Goal: Information Seeking & Learning: Learn about a topic

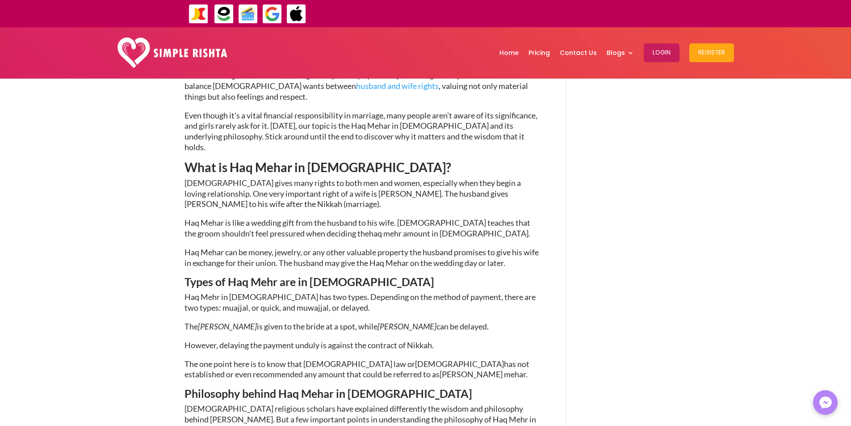
scroll to position [477, 0]
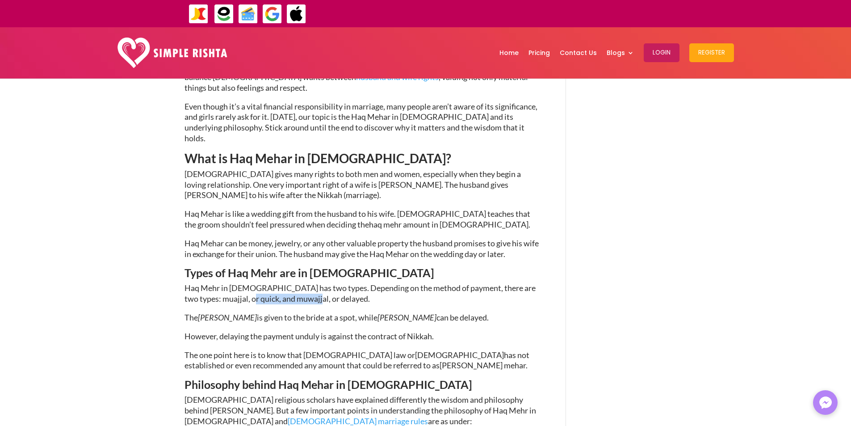
drag, startPoint x: 231, startPoint y: 255, endPoint x: 313, endPoint y: 262, distance: 82.5
click at [303, 283] on span "Haq Mehr in [DEMOGRAPHIC_DATA] has two types. Depending on the method of paymen…" at bounding box center [360, 293] width 351 height 21
click at [325, 283] on p "Haq Mehr in [DEMOGRAPHIC_DATA] has two types. Depending on the method of paymen…" at bounding box center [362, 297] width 355 height 29
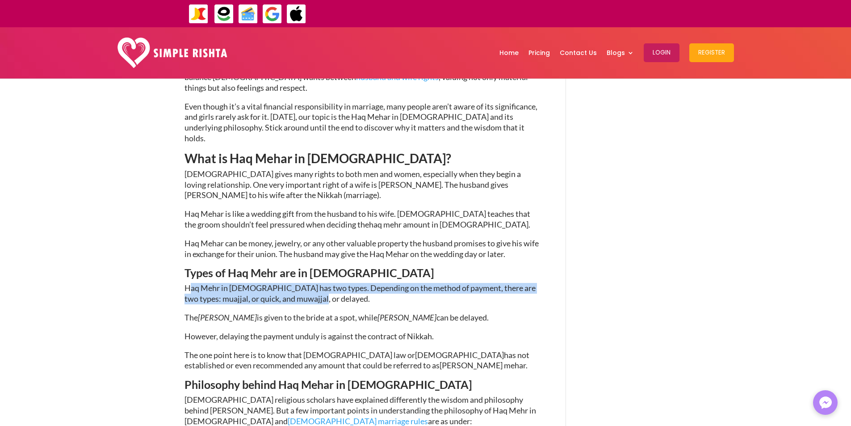
drag, startPoint x: 320, startPoint y: 258, endPoint x: 192, endPoint y: 242, distance: 129.2
click at [192, 283] on p "Haq Mehr in [DEMOGRAPHIC_DATA] has two types. Depending on the method of paymen…" at bounding box center [362, 297] width 355 height 29
drag, startPoint x: 245, startPoint y: 251, endPoint x: 257, endPoint y: 257, distance: 13.4
click at [246, 283] on span "Haq Mehr in [DEMOGRAPHIC_DATA] has two types. Depending on the method of paymen…" at bounding box center [360, 293] width 351 height 21
click at [314, 283] on p "Haq Mehr in [DEMOGRAPHIC_DATA] has two types. Depending on the method of paymen…" at bounding box center [362, 297] width 355 height 29
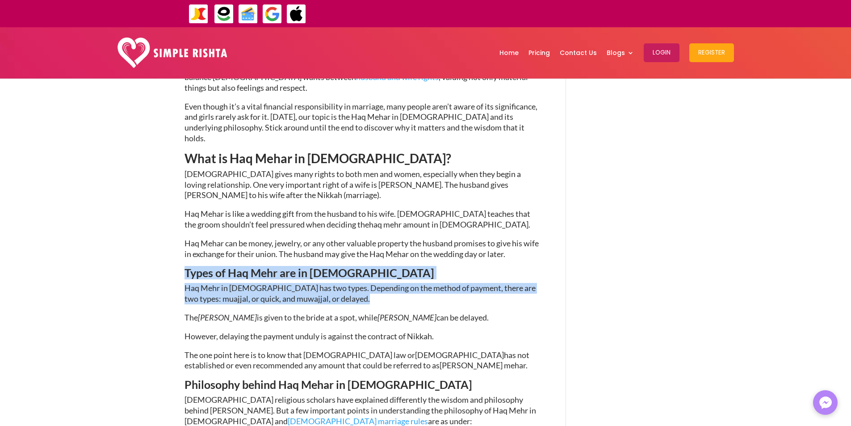
drag, startPoint x: 314, startPoint y: 257, endPoint x: 251, endPoint y: 250, distance: 63.0
click at [361, 283] on p "Haq Mehr in [DEMOGRAPHIC_DATA] has two types. Depending on the method of paymen…" at bounding box center [362, 297] width 355 height 29
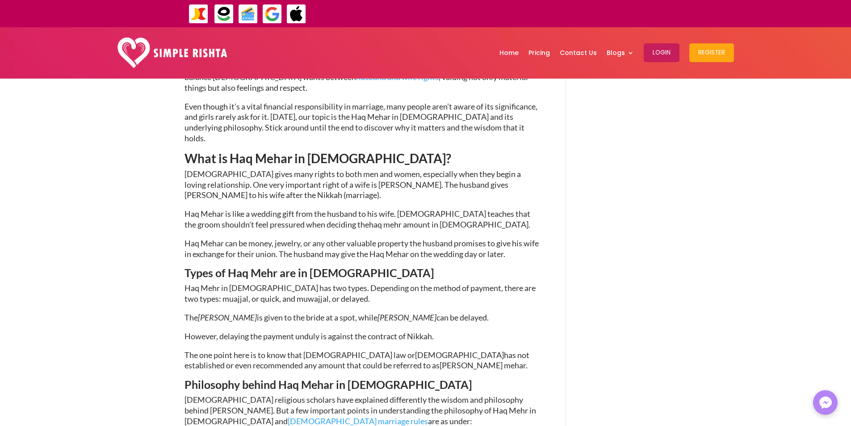
click at [361, 283] on p "Haq Mehr in [DEMOGRAPHIC_DATA] has two types. Depending on the method of paymen…" at bounding box center [362, 297] width 355 height 29
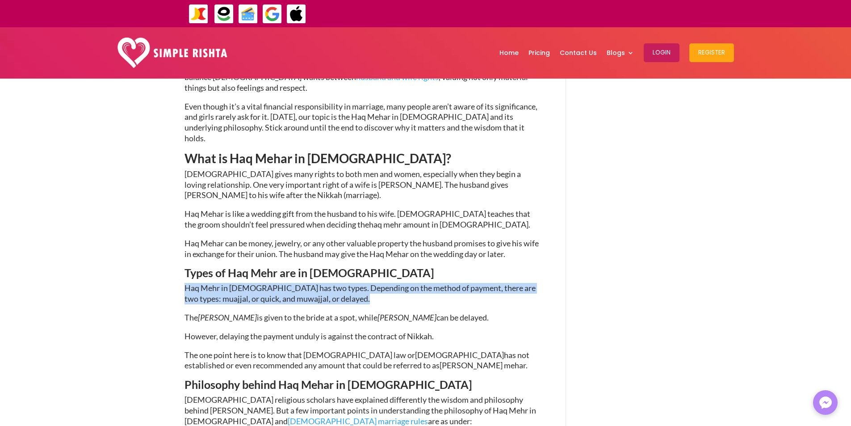
click at [361, 283] on p "Haq Mehr in [DEMOGRAPHIC_DATA] has two types. Depending on the method of paymen…" at bounding box center [362, 297] width 355 height 29
click at [408, 283] on p "Haq Mehr in [DEMOGRAPHIC_DATA] has two types. Depending on the method of paymen…" at bounding box center [362, 297] width 355 height 29
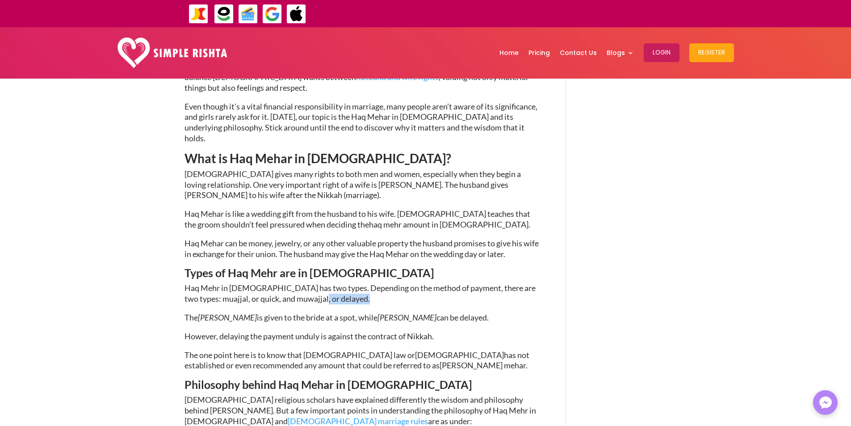
click at [408, 283] on p "Haq Mehr in [DEMOGRAPHIC_DATA] has two types. Depending on the method of paymen…" at bounding box center [362, 297] width 355 height 29
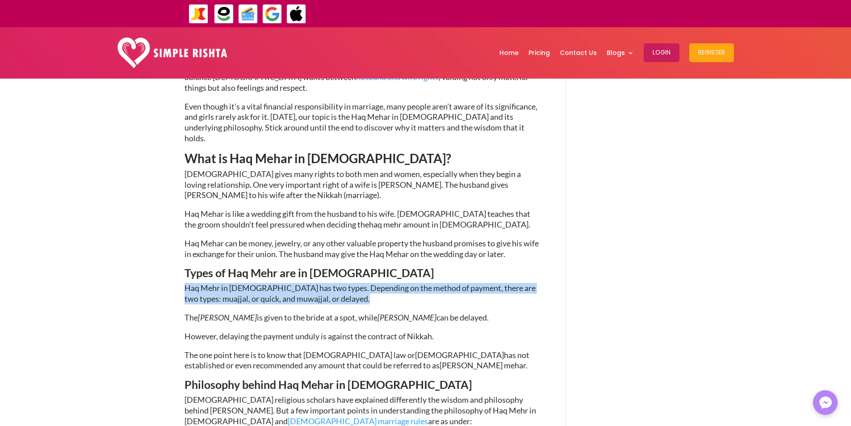
click at [408, 283] on p "Haq Mehr in [DEMOGRAPHIC_DATA] has two types. Depending on the method of paymen…" at bounding box center [362, 297] width 355 height 29
click at [307, 283] on span "Haq Mehr in [DEMOGRAPHIC_DATA] has two types. Depending on the method of paymen…" at bounding box center [360, 293] width 351 height 21
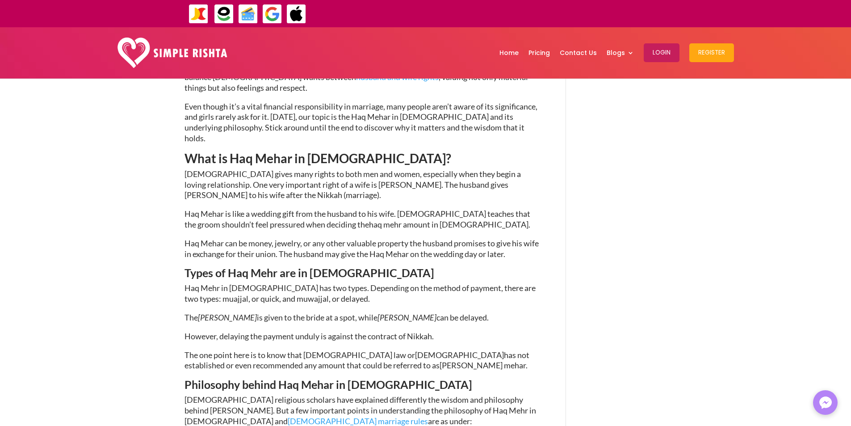
click at [340, 283] on p "Haq Mehr in [DEMOGRAPHIC_DATA] has two types. Depending on the method of paymen…" at bounding box center [362, 297] width 355 height 29
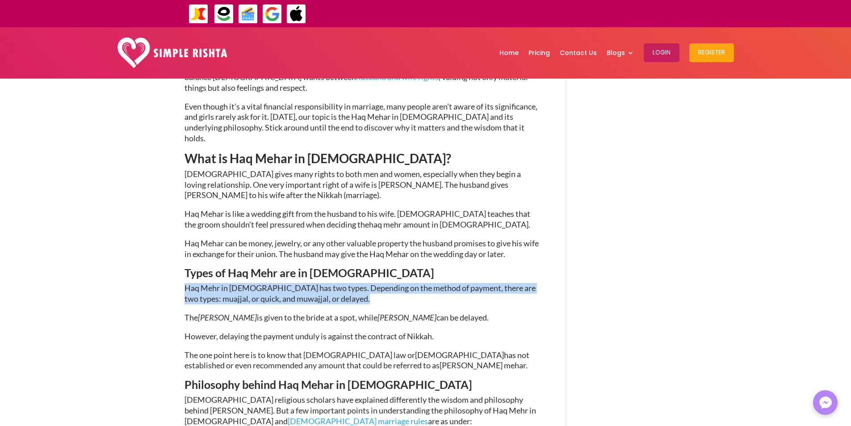
click at [340, 283] on p "Haq Mehr in [DEMOGRAPHIC_DATA] has two types. Depending on the method of paymen…" at bounding box center [362, 297] width 355 height 29
click at [358, 283] on p "Haq Mehr in [DEMOGRAPHIC_DATA] has two types. Depending on the method of paymen…" at bounding box center [362, 297] width 355 height 29
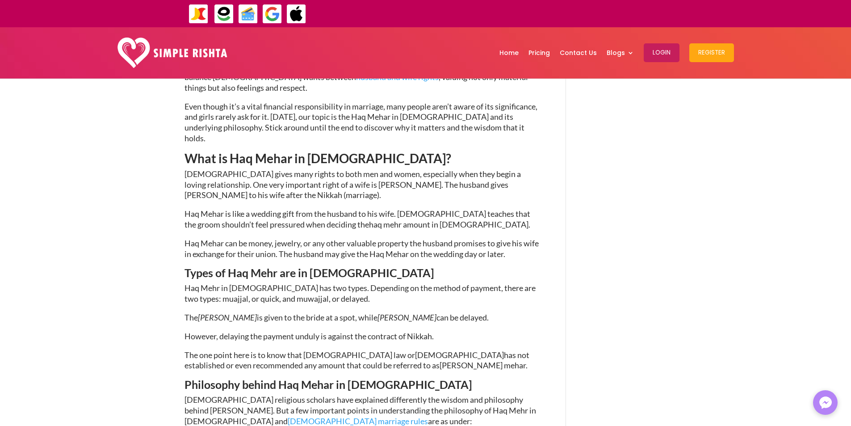
click at [323, 283] on p "Haq Mehr in [DEMOGRAPHIC_DATA] has two types. Depending on the method of paymen…" at bounding box center [362, 297] width 355 height 29
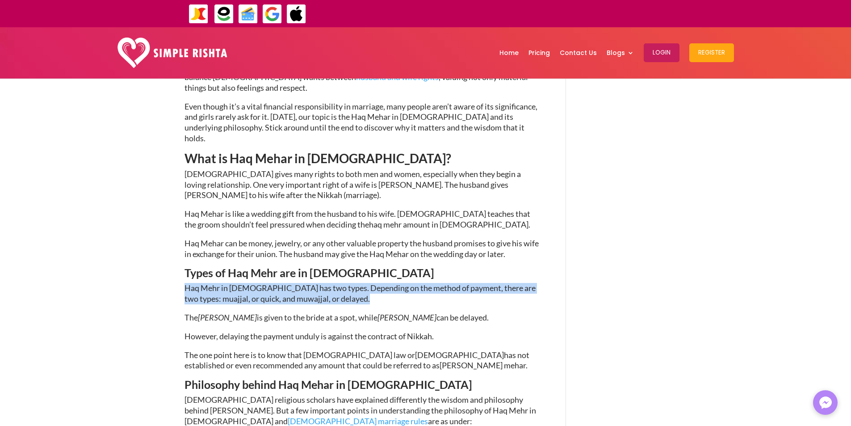
click at [323, 283] on p "Haq Mehr in [DEMOGRAPHIC_DATA] has two types. Depending on the method of paymen…" at bounding box center [362, 297] width 355 height 29
click at [337, 283] on p "Haq Mehr in [DEMOGRAPHIC_DATA] has two types. Depending on the method of paymen…" at bounding box center [362, 297] width 355 height 29
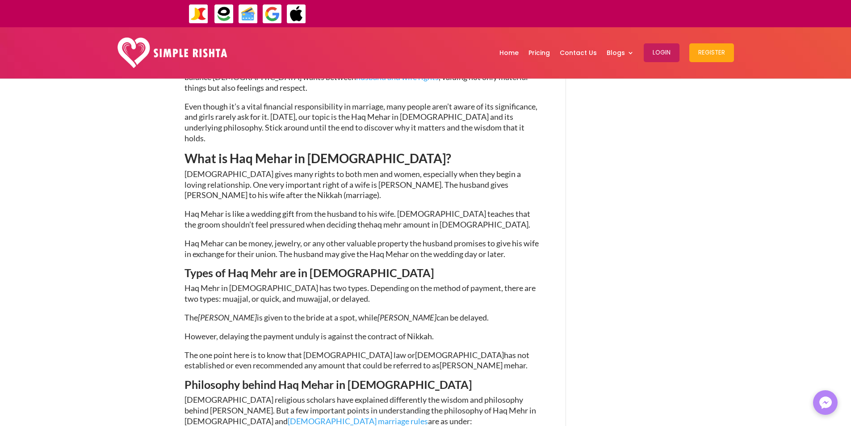
click at [337, 283] on p "Haq Mehr in [DEMOGRAPHIC_DATA] has two types. Depending on the method of paymen…" at bounding box center [362, 297] width 355 height 29
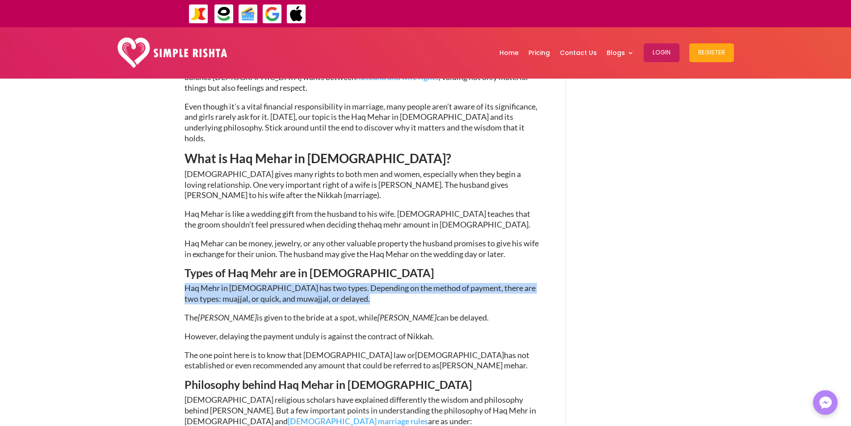
click at [337, 283] on p "Haq Mehr in [DEMOGRAPHIC_DATA] has two types. Depending on the method of paymen…" at bounding box center [362, 297] width 355 height 29
click at [362, 283] on p "Haq Mehr in [DEMOGRAPHIC_DATA] has two types. Depending on the method of paymen…" at bounding box center [362, 297] width 355 height 29
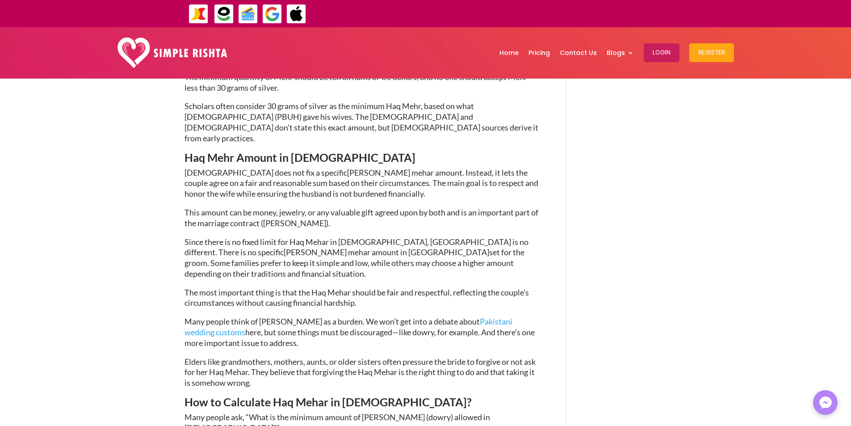
scroll to position [1103, 0]
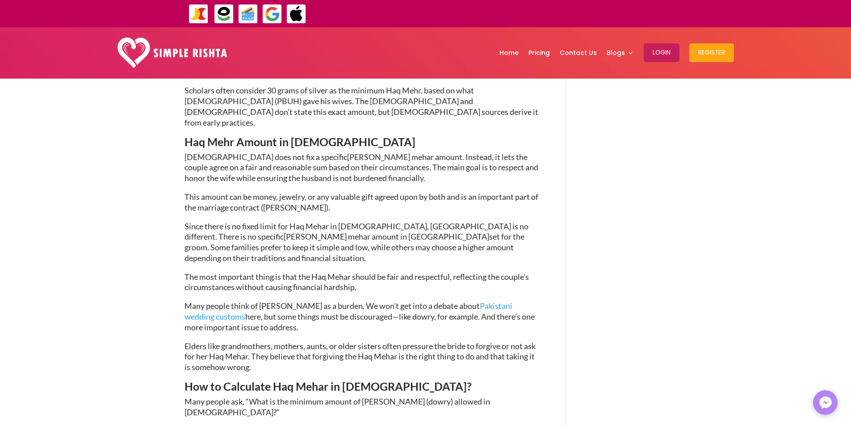
drag, startPoint x: 512, startPoint y: 342, endPoint x: 517, endPoint y: 356, distance: 15.1
drag, startPoint x: 517, startPoint y: 356, endPoint x: 511, endPoint y: 344, distance: 12.8
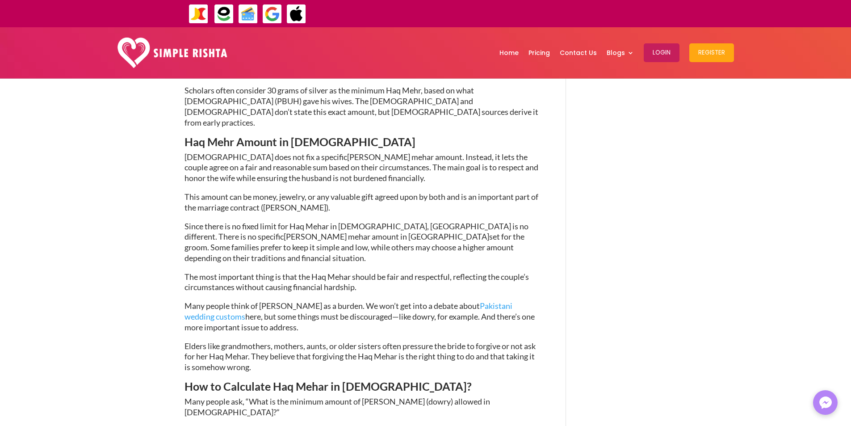
drag, startPoint x: 511, startPoint y: 344, endPoint x: 514, endPoint y: 355, distance: 10.7
drag, startPoint x: 514, startPoint y: 355, endPoint x: 512, endPoint y: 344, distance: 11.1
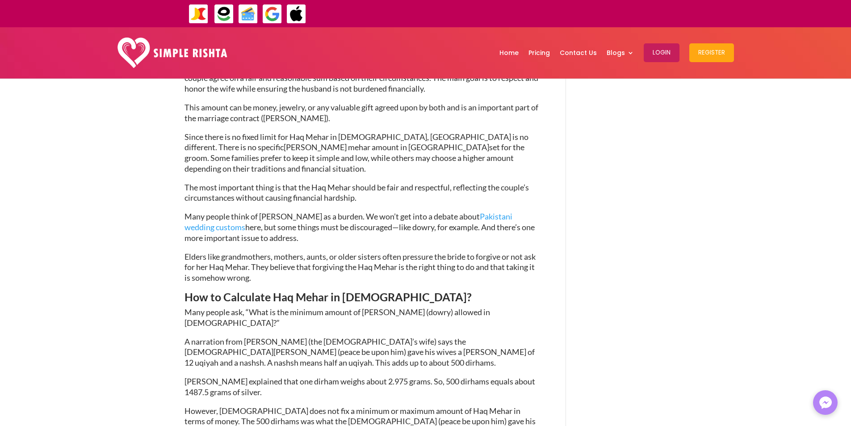
scroll to position [1237, 0]
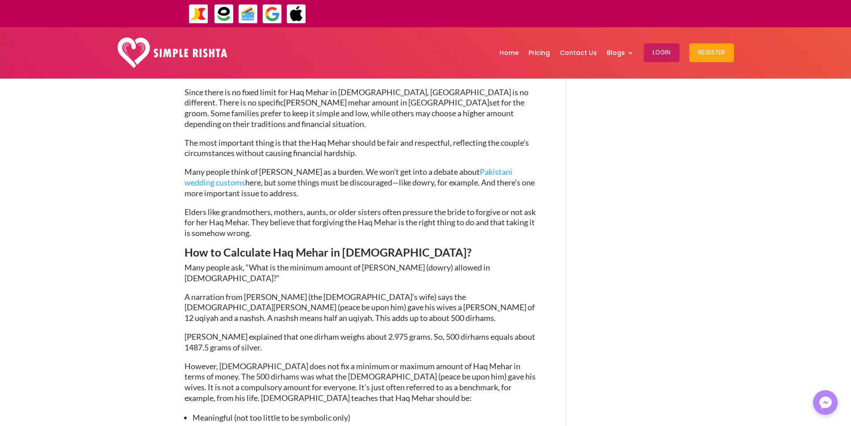
click at [337, 361] on span "However, [DEMOGRAPHIC_DATA] does not fix a minimum or maximum amount of Haq Meh…" at bounding box center [360, 382] width 351 height 42
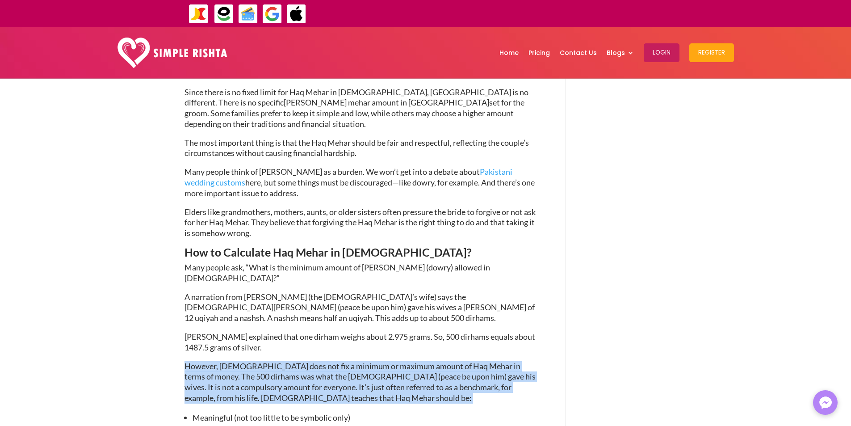
click at [337, 361] on span "However, [DEMOGRAPHIC_DATA] does not fix a minimum or maximum amount of Haq Meh…" at bounding box center [360, 382] width 351 height 42
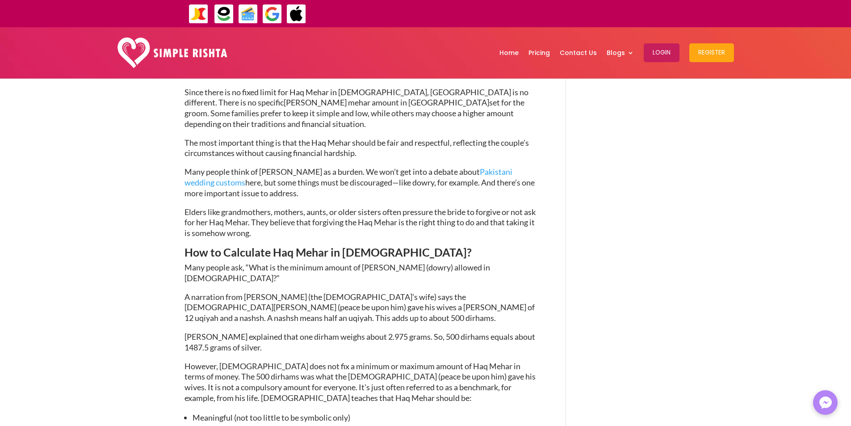
click at [470, 412] on li "Meaningful (not too little to be symbolic only)" at bounding box center [366, 418] width 347 height 12
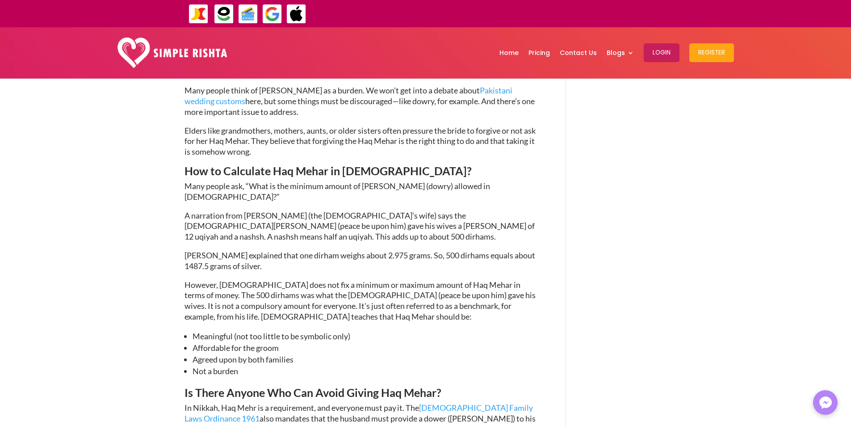
scroll to position [1326, 0]
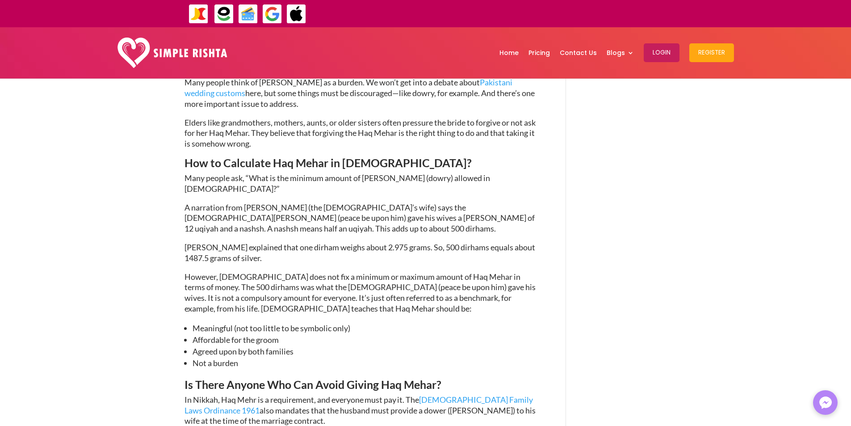
click at [226, 335] on span "Affordable for the groom" at bounding box center [236, 340] width 86 height 10
click at [225, 357] on li "Not a burden" at bounding box center [366, 363] width 347 height 12
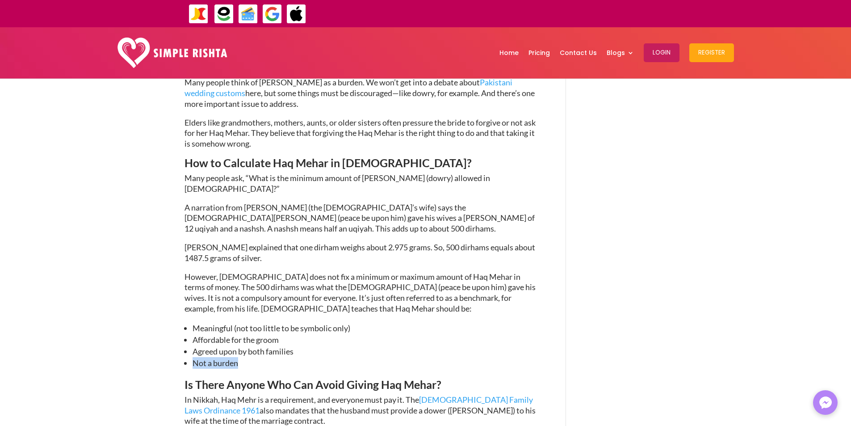
click at [225, 357] on li "Not a burden" at bounding box center [366, 363] width 347 height 12
click at [219, 322] on ul "Meaningful (not too little to be symbolic only) Affordable for the groom Agreed…" at bounding box center [362, 350] width 355 height 57
click at [220, 378] on span "Is There Anyone Who Can Avoid Giving Haq Mehar?" at bounding box center [313, 384] width 257 height 13
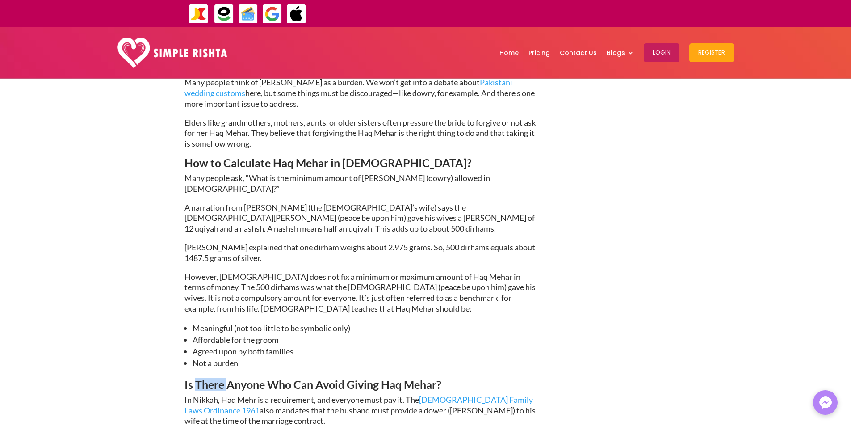
click at [220, 378] on span "Is There Anyone Who Can Avoid Giving Haq Mehar?" at bounding box center [313, 384] width 257 height 13
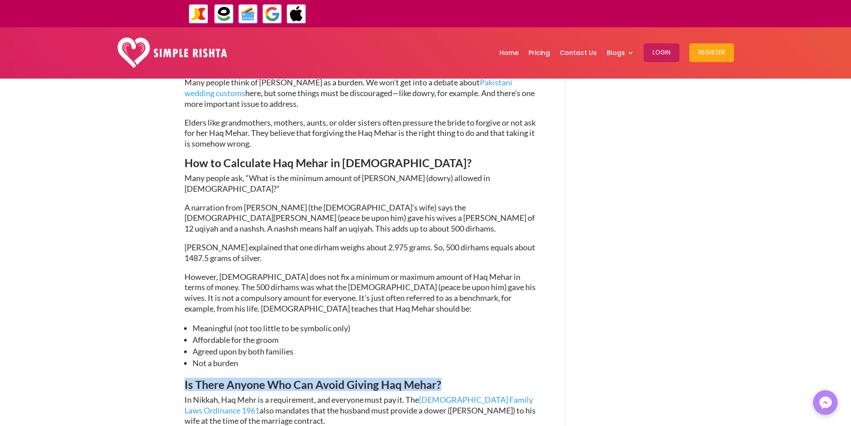
click at [220, 378] on span "Is There Anyone Who Can Avoid Giving Haq Mehar?" at bounding box center [313, 384] width 257 height 13
click at [271, 378] on span "Is There Anyone Who Can Avoid Giving Haq Mehar?" at bounding box center [313, 384] width 257 height 13
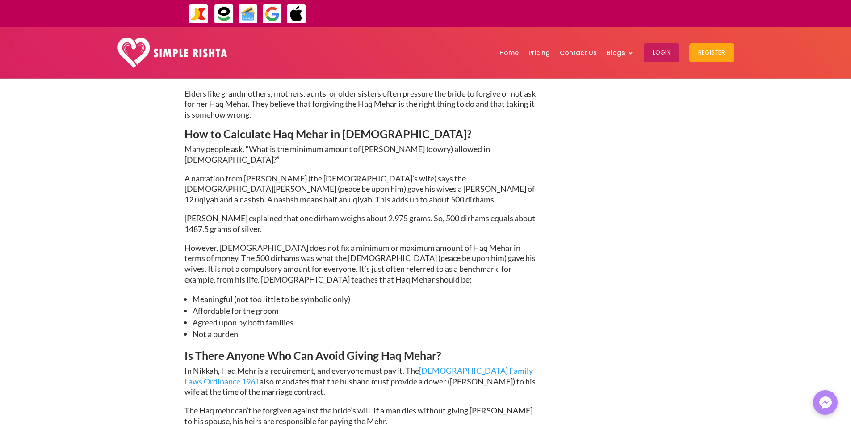
scroll to position [1371, 0]
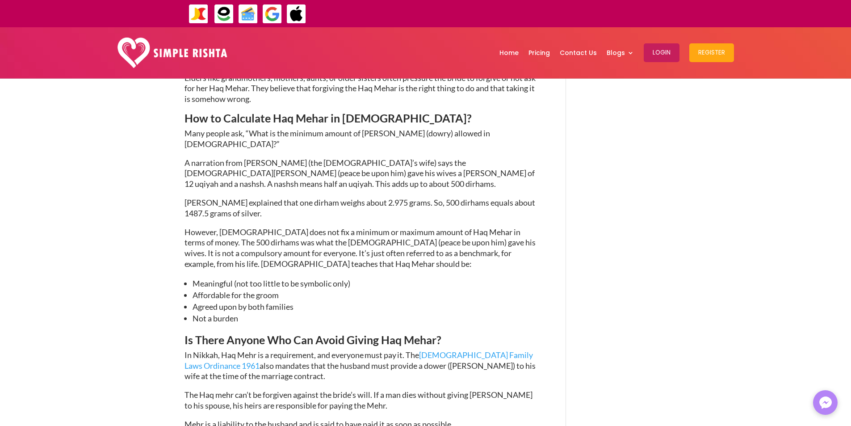
click at [260, 350] on p "In Nikkah, Haq Mehr is a requirement, and everyone must pay it. The [DEMOGRAPHI…" at bounding box center [362, 370] width 355 height 40
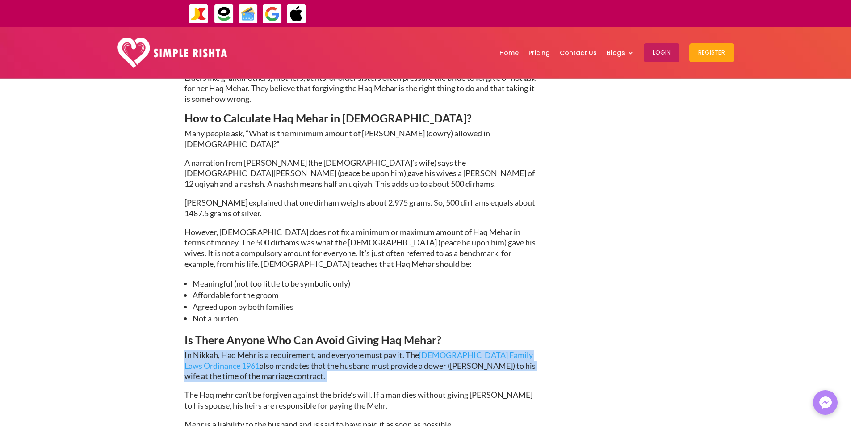
click at [260, 350] on p "In Nikkah, Haq Mehr is a requirement, and everyone must pay it. The [DEMOGRAPHI…" at bounding box center [362, 370] width 355 height 40
click at [285, 361] on span "also mandates that the husband must provide a dower ([PERSON_NAME]) to his wife…" at bounding box center [360, 371] width 351 height 21
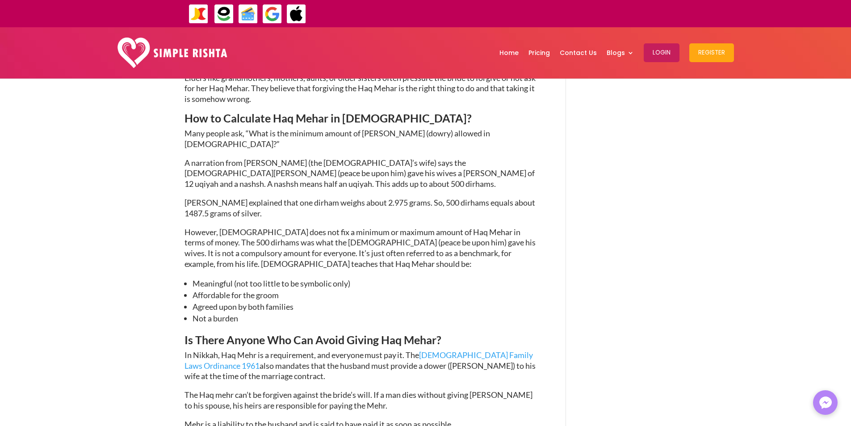
click at [358, 361] on span "also mandates that the husband must provide a dower ([PERSON_NAME]) to his wife…" at bounding box center [360, 371] width 351 height 21
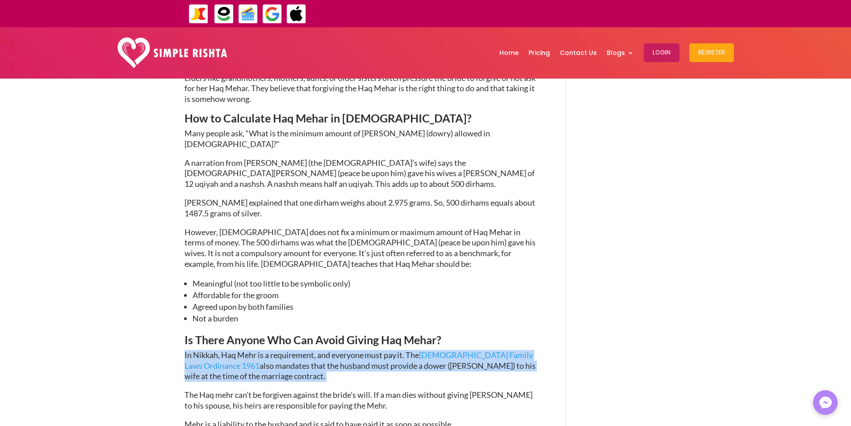
click at [358, 361] on span "also mandates that the husband must provide a dower ([PERSON_NAME]) to his wife…" at bounding box center [360, 371] width 351 height 21
click at [288, 361] on span "also mandates that the husband must provide a dower ([PERSON_NAME]) to his wife…" at bounding box center [360, 371] width 351 height 21
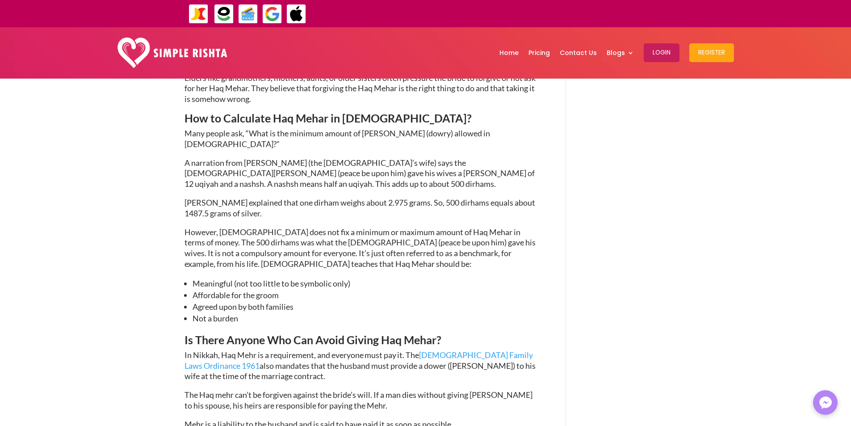
click at [236, 390] on span "The Haq mehr can’t be forgiven against the bride’s will. If a man dies without …" at bounding box center [359, 400] width 348 height 21
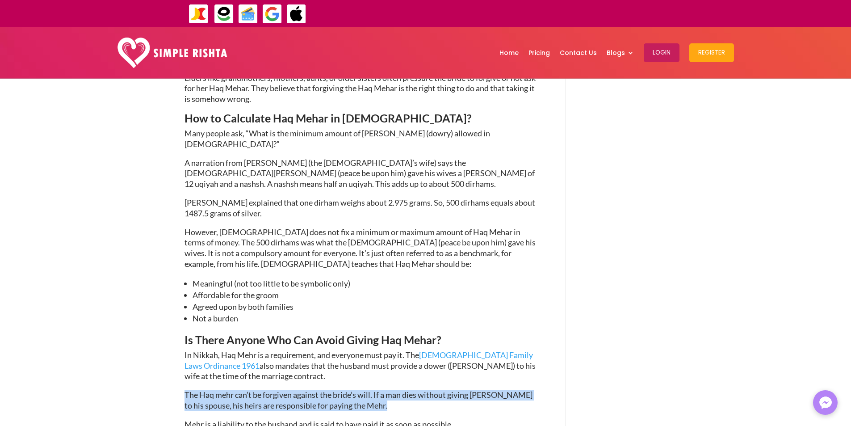
click at [236, 390] on span "The Haq mehr can’t be forgiven against the bride’s will. If a man dies without …" at bounding box center [359, 400] width 348 height 21
click at [278, 390] on span "The Haq mehr can’t be forgiven against the bride’s will. If a man dies without …" at bounding box center [359, 400] width 348 height 21
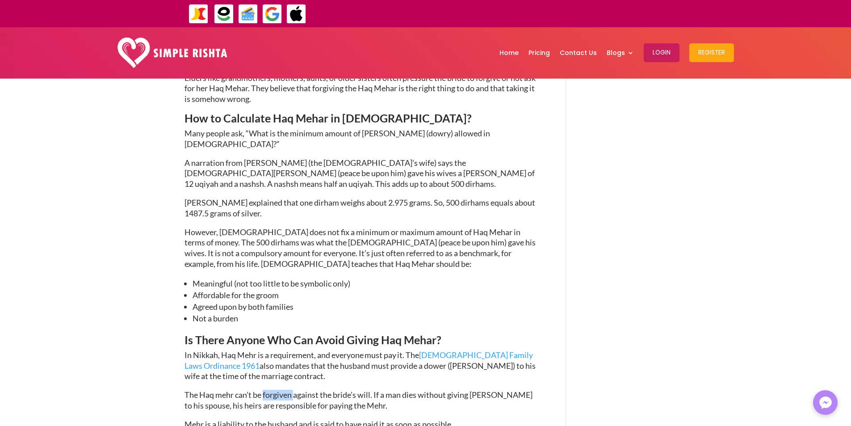
click at [278, 390] on span "The Haq mehr can’t be forgiven against the bride’s will. If a man dies without …" at bounding box center [359, 400] width 348 height 21
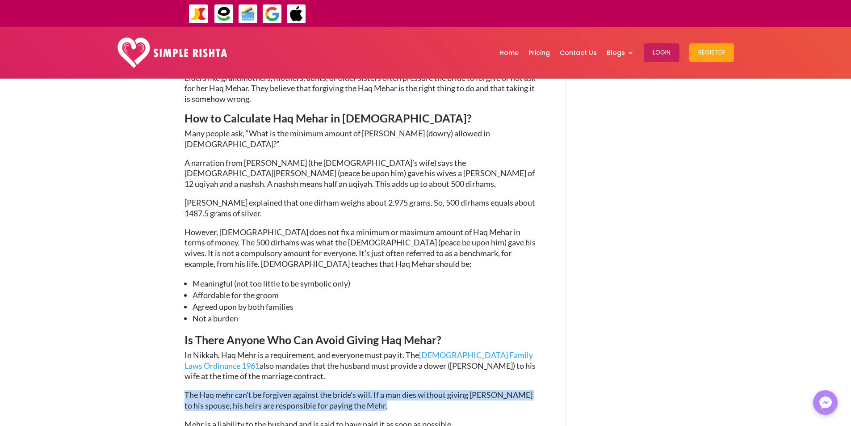
click at [278, 390] on span "The Haq mehr can’t be forgiven against the bride’s will. If a man dies without …" at bounding box center [359, 400] width 348 height 21
click at [321, 390] on span "The Haq mehr can’t be forgiven against the bride’s will. If a man dies without …" at bounding box center [359, 400] width 348 height 21
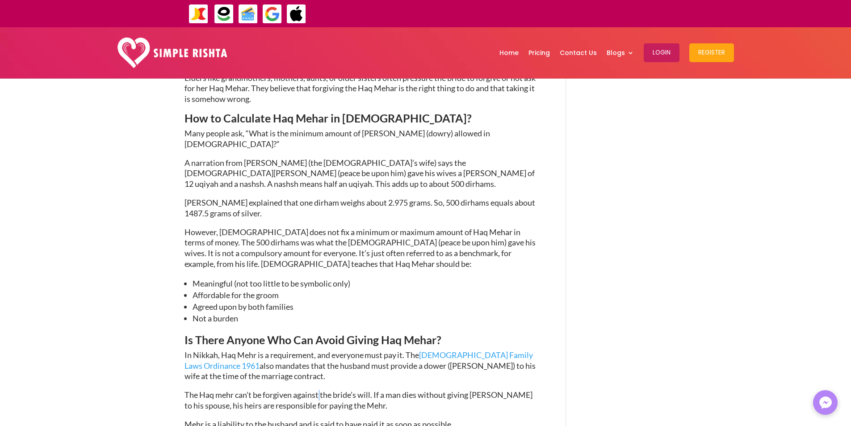
click at [321, 390] on span "The Haq mehr can’t be forgiven against the bride’s will. If a man dies without …" at bounding box center [359, 400] width 348 height 21
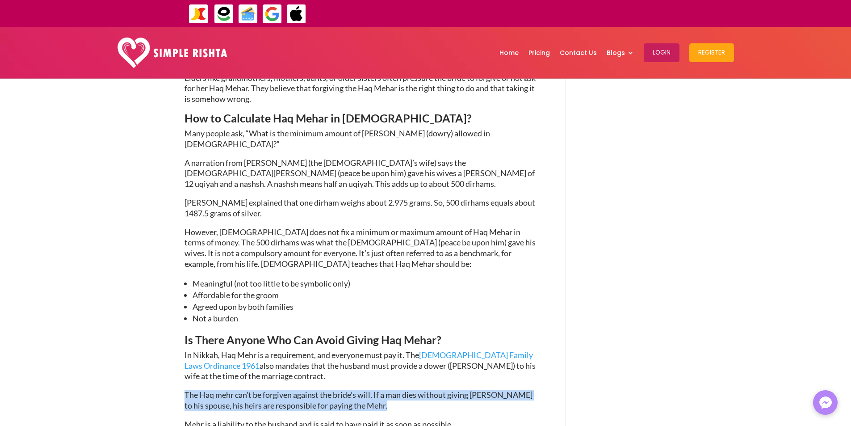
click at [321, 390] on span "The Haq mehr can’t be forgiven against the bride’s will. If a man dies without …" at bounding box center [359, 400] width 348 height 21
click at [370, 390] on p "The Haq mehr can’t be forgiven against the bride’s will. If a man dies without …" at bounding box center [362, 404] width 355 height 29
drag, startPoint x: 375, startPoint y: 295, endPoint x: 382, endPoint y: 312, distance: 18.3
click at [382, 390] on p "The Haq mehr can’t be forgiven against the bride’s will. If a man dies without …" at bounding box center [362, 404] width 355 height 29
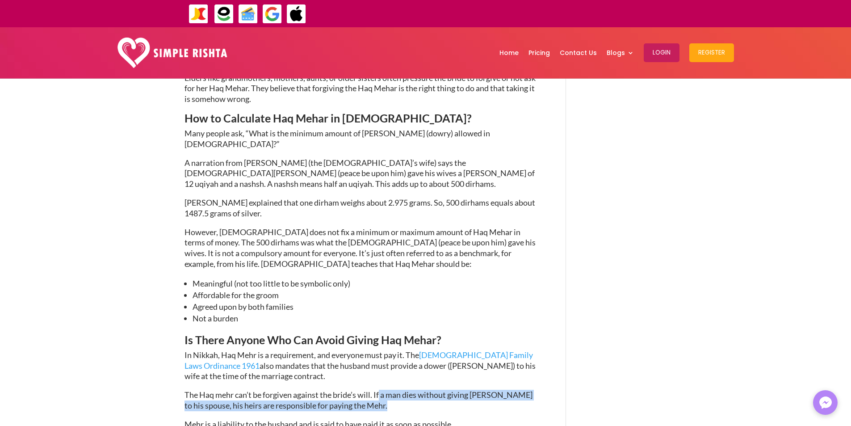
drag, startPoint x: 382, startPoint y: 312, endPoint x: 379, endPoint y: 299, distance: 13.3
click at [379, 390] on p "The Haq mehr can’t be forgiven against the bride’s will. If a man dies without …" at bounding box center [362, 404] width 355 height 29
click at [379, 390] on span "The Haq mehr can’t be forgiven against the bride’s will. If a man dies without …" at bounding box center [359, 400] width 348 height 21
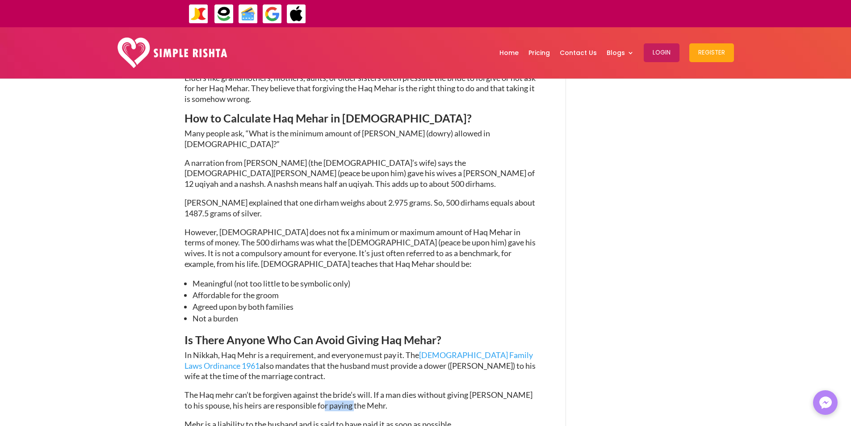
drag, startPoint x: 386, startPoint y: 307, endPoint x: 336, endPoint y: 307, distance: 50.5
click at [336, 390] on p "The Haq mehr can’t be forgiven against the bride’s will. If a man dies without …" at bounding box center [362, 404] width 355 height 29
click at [232, 390] on span "The Haq mehr can’t be forgiven against the bride’s will. If a man dies without …" at bounding box center [359, 400] width 348 height 21
click at [277, 390] on span "The Haq mehr can’t be forgiven against the bride’s will. If a man dies without …" at bounding box center [359, 400] width 348 height 21
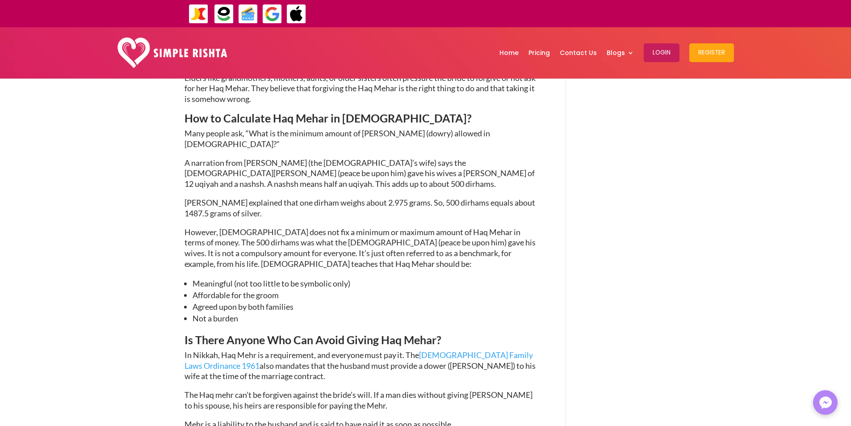
click at [175, 346] on div "Haq Mehar in [DEMOGRAPHIC_DATA] and its Philosophy [DATE] | Marriage guidelines…" at bounding box center [425, 59] width 851 height 2704
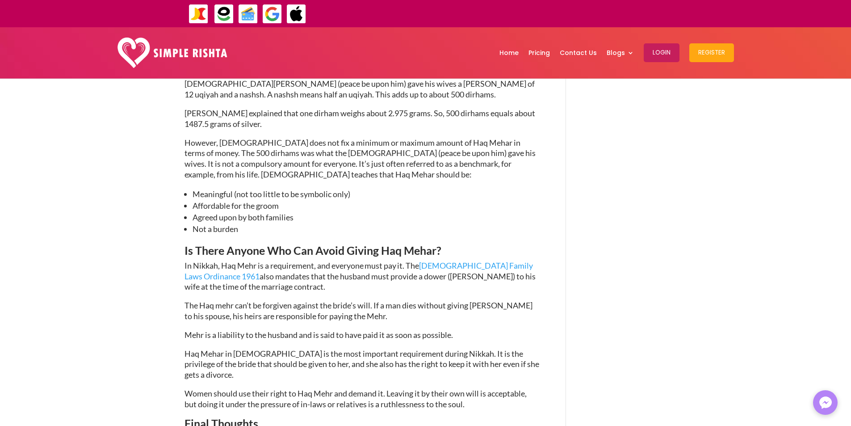
scroll to position [1505, 0]
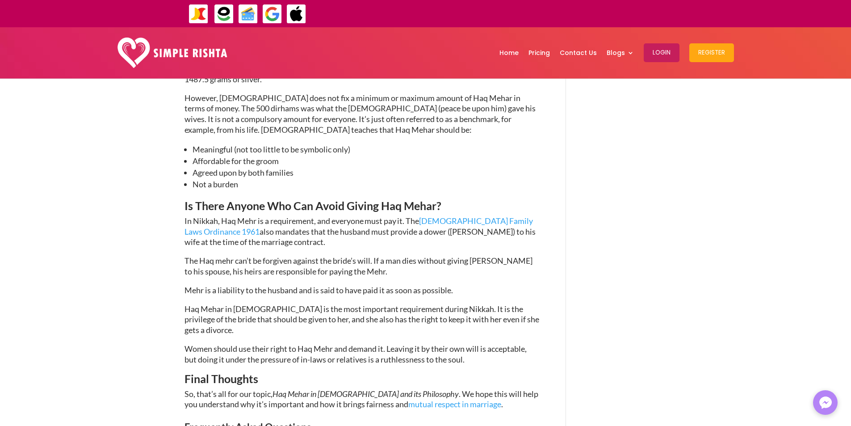
click at [324, 344] on span "Women should use their right to Haq Mehr and demand it. Leaving it by their own…" at bounding box center [356, 354] width 342 height 21
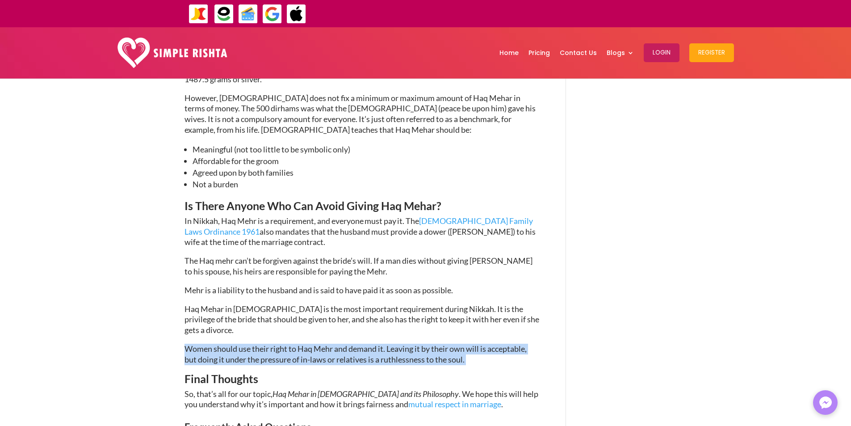
click at [324, 344] on span "Women should use their right to Haq Mehr and demand it. Leaving it by their own…" at bounding box center [356, 354] width 342 height 21
click at [387, 344] on span "Women should use their right to Haq Mehr and demand it. Leaving it by their own…" at bounding box center [356, 354] width 342 height 21
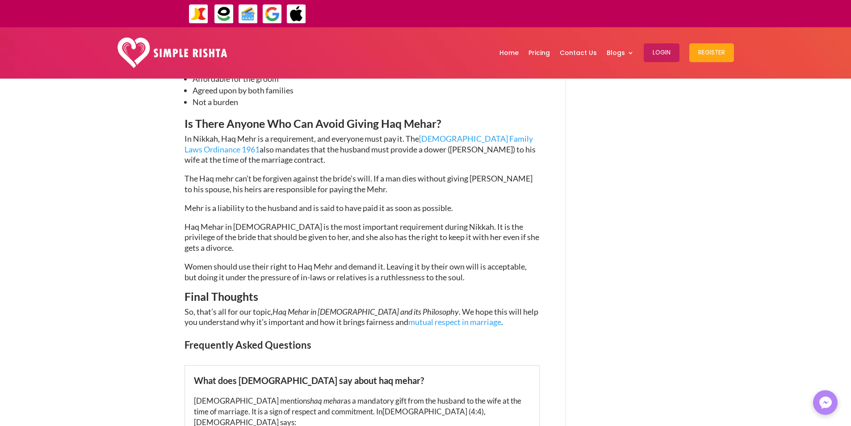
scroll to position [1594, 0]
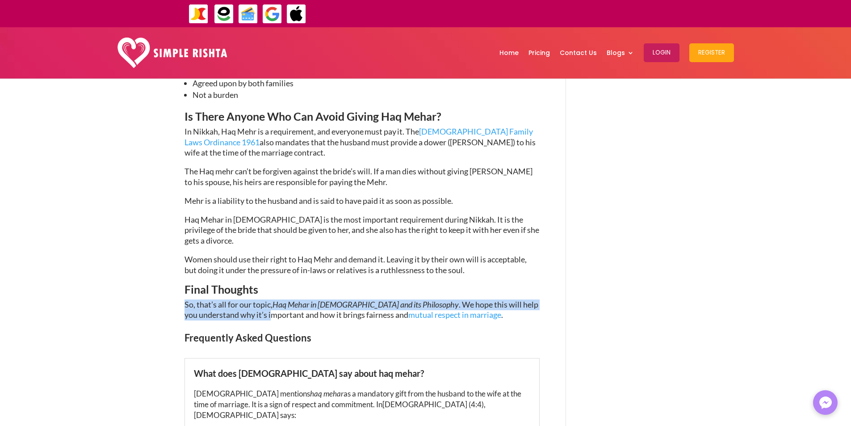
drag, startPoint x: 169, startPoint y: 202, endPoint x: 263, endPoint y: 204, distance: 93.4
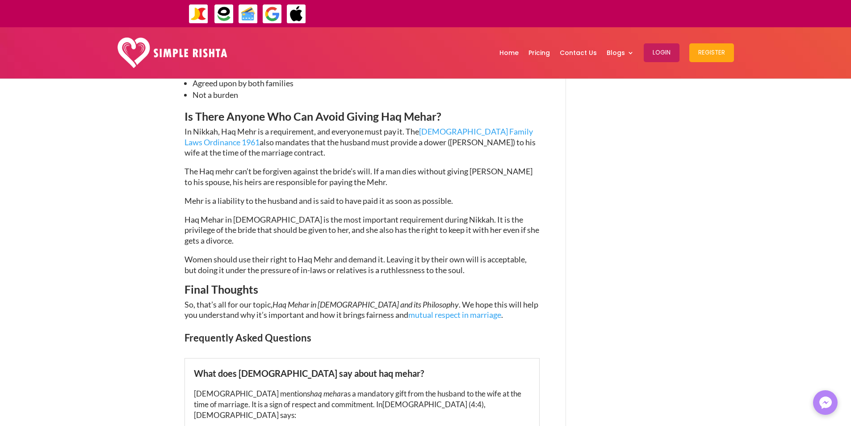
click at [277, 299] on span ". We hope this will help you understand why it’s important and how it brings fa…" at bounding box center [362, 309] width 354 height 21
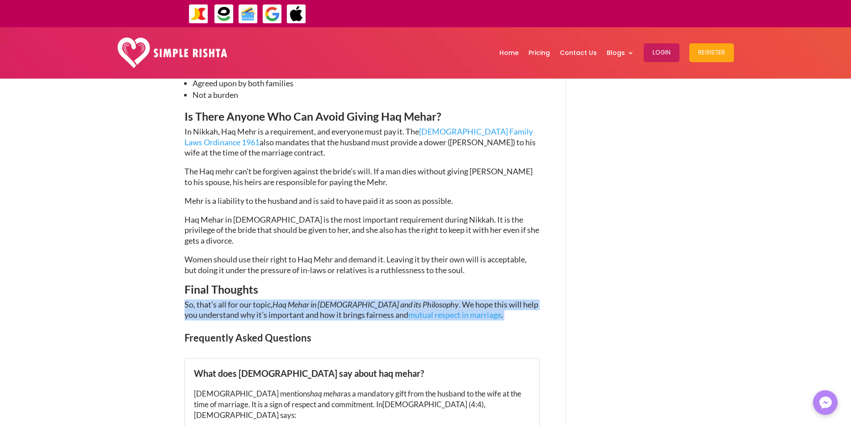
click at [277, 299] on span ". We hope this will help you understand why it’s important and how it brings fa…" at bounding box center [362, 309] width 354 height 21
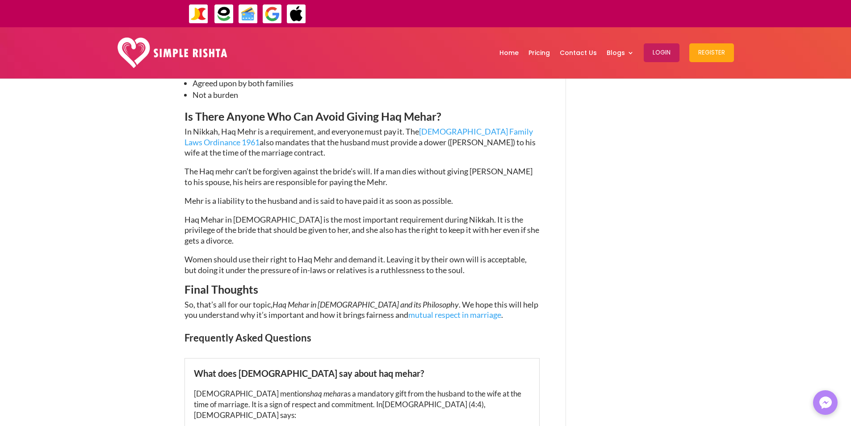
click at [217, 299] on span ". We hope this will help you understand why it’s important and how it brings fa…" at bounding box center [362, 309] width 354 height 21
click at [218, 299] on span ". We hope this will help you understand why it’s important and how it brings fa…" at bounding box center [362, 309] width 354 height 21
click at [188, 299] on span ". We hope this will help you understand why it’s important and how it brings fa…" at bounding box center [362, 309] width 354 height 21
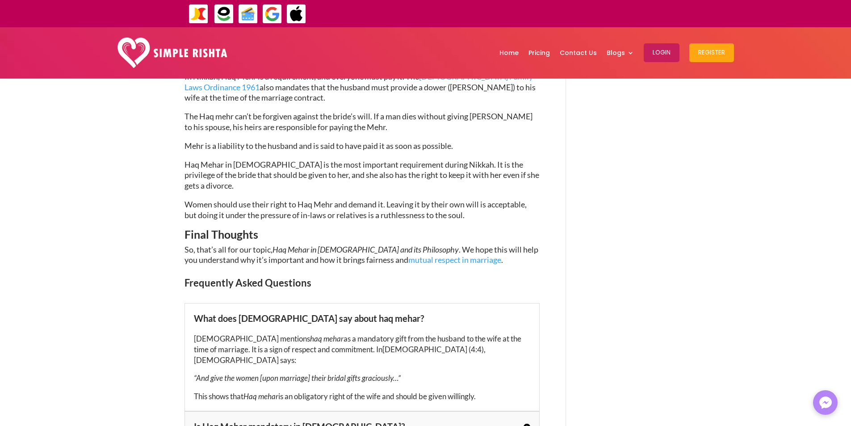
scroll to position [1684, 0]
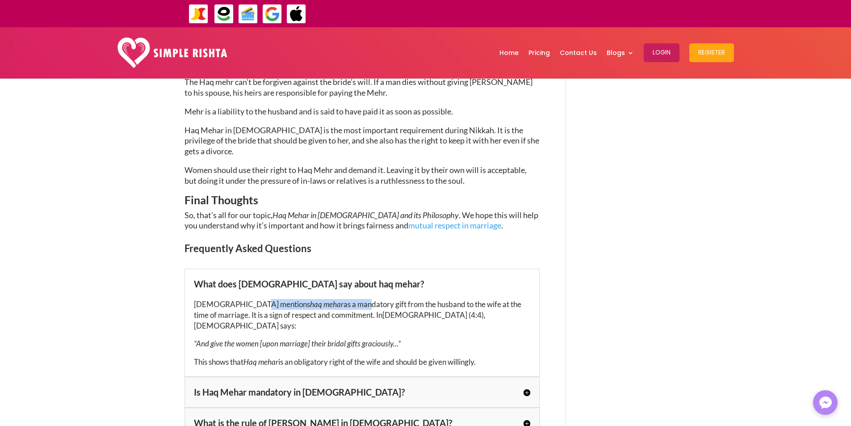
drag, startPoint x: 254, startPoint y: 199, endPoint x: 336, endPoint y: 195, distance: 81.9
click at [328, 299] on p "[DEMOGRAPHIC_DATA] mentions haq mehar as a mandatory gift from the husband to t…" at bounding box center [362, 318] width 336 height 39
click at [353, 299] on span "as a mandatory gift from the husband to the wife at the time of marriage. It is…" at bounding box center [358, 309] width 328 height 20
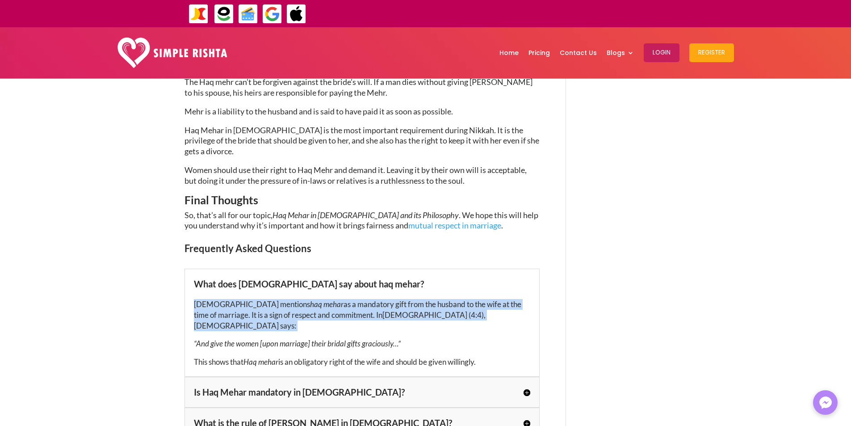
click at [353, 299] on span "as a mandatory gift from the husband to the wife at the time of marriage. It is…" at bounding box center [358, 309] width 328 height 20
click at [400, 299] on span "as a mandatory gift from the husband to the wife at the time of marriage. It is…" at bounding box center [358, 309] width 328 height 20
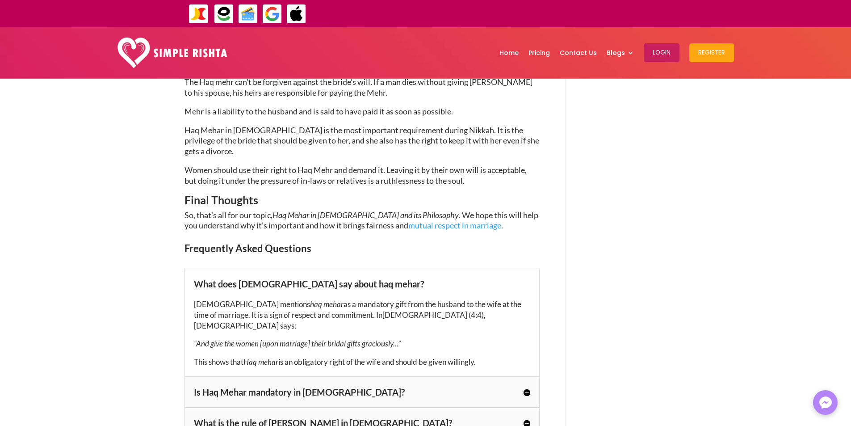
click at [373, 386] on h5 "Is Haq Mehar mandatory in [DEMOGRAPHIC_DATA]?" at bounding box center [362, 392] width 336 height 12
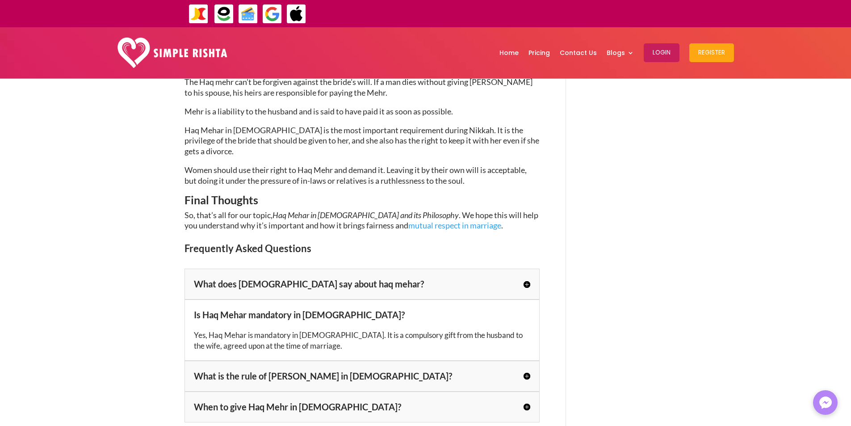
click at [288, 370] on h5 "What is the rule of [PERSON_NAME] in [DEMOGRAPHIC_DATA]?" at bounding box center [362, 376] width 336 height 12
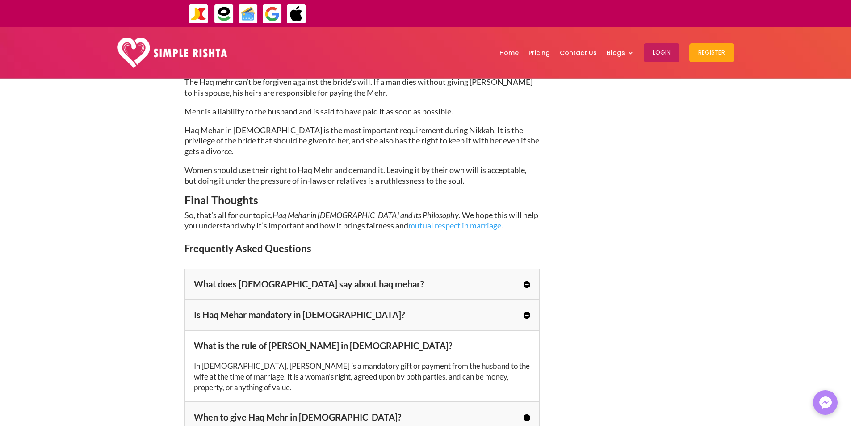
click at [406, 411] on h5 "When to give Haq Mehr in [DEMOGRAPHIC_DATA]?" at bounding box center [362, 417] width 336 height 12
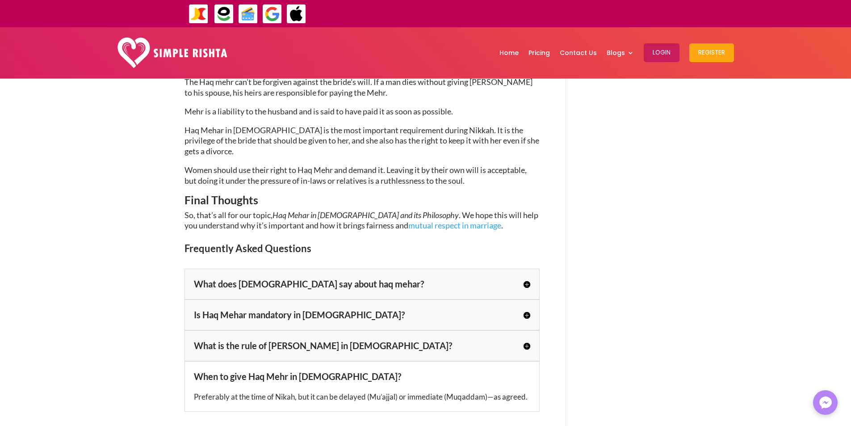
click at [472, 391] on p "Preferably at the time of Nikah, but it can be delayed (Mu’ajjal) or immediate …" at bounding box center [362, 396] width 336 height 11
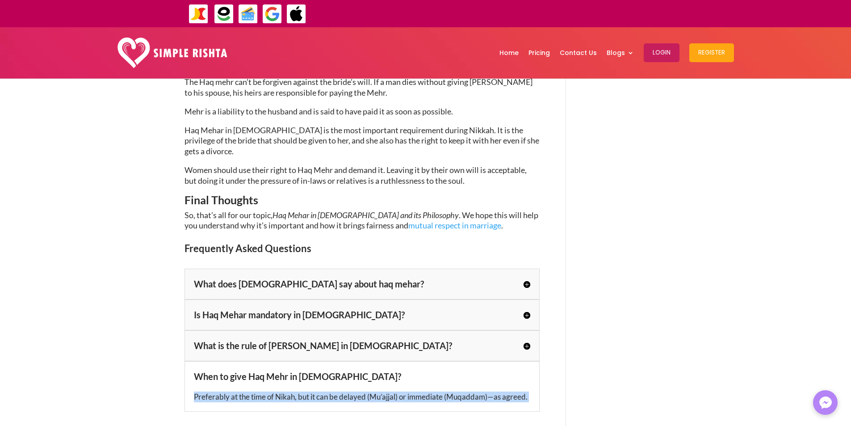
click at [472, 391] on p "Preferably at the time of Nikah, but it can be delayed (Mu’ajjal) or immediate …" at bounding box center [362, 396] width 336 height 11
click at [379, 361] on div "When to give Haq Mehr in [DEMOGRAPHIC_DATA]? Preferably at the time of [GEOGRAP…" at bounding box center [362, 386] width 355 height 50
click at [391, 391] on p "Preferably at the time of Nikah, but it can be delayed (Mu’ajjal) or immediate …" at bounding box center [362, 396] width 336 height 11
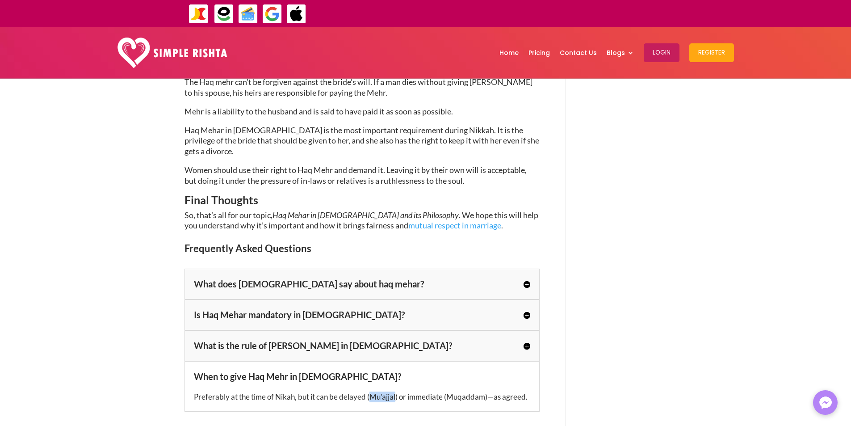
click at [391, 391] on p "Preferably at the time of Nikah, but it can be delayed (Mu’ajjal) or immediate …" at bounding box center [362, 396] width 336 height 11
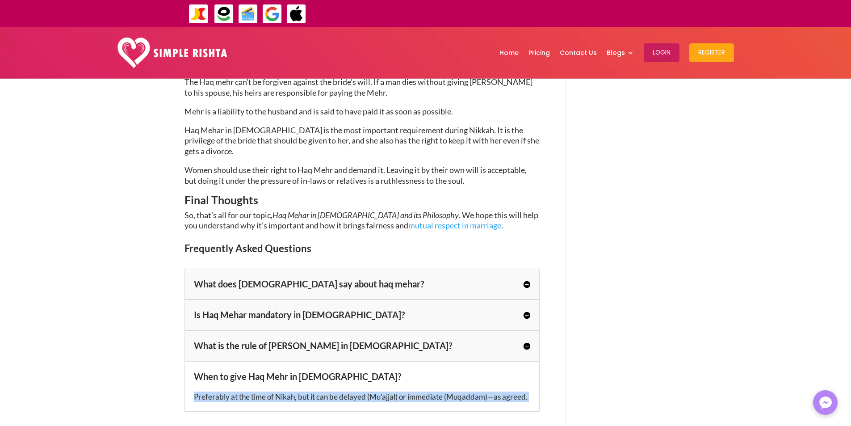
click at [391, 391] on p "Preferably at the time of Nikah, but it can be delayed (Mu’ajjal) or immediate …" at bounding box center [362, 396] width 336 height 11
click at [468, 391] on p "Preferably at the time of Nikah, but it can be delayed (Mu’ajjal) or immediate …" at bounding box center [362, 396] width 336 height 11
